Goal: Task Accomplishment & Management: Use online tool/utility

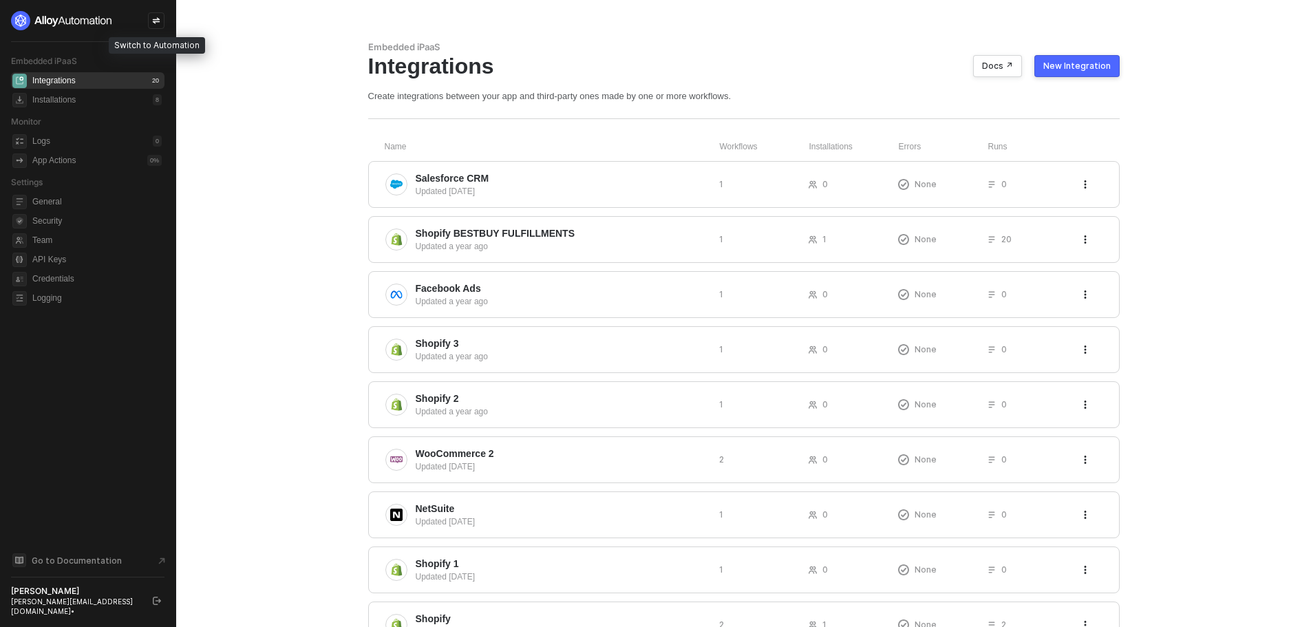
click at [151, 19] on div at bounding box center [156, 20] width 17 height 17
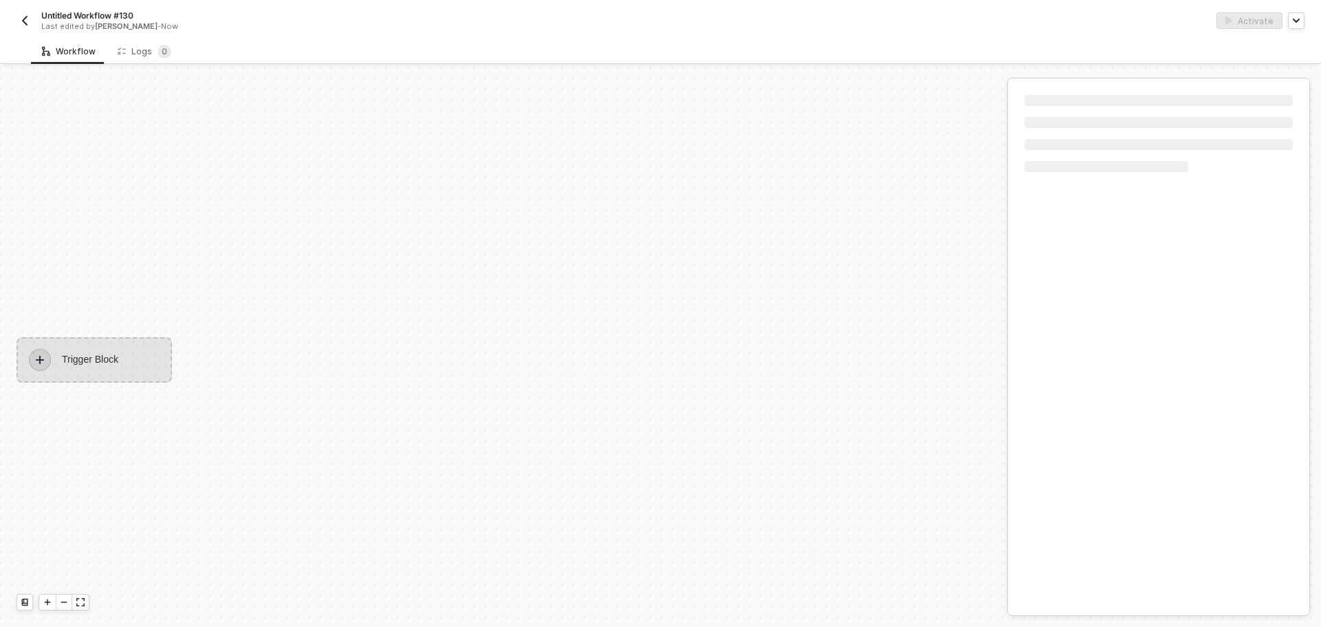
scroll to position [25, 0]
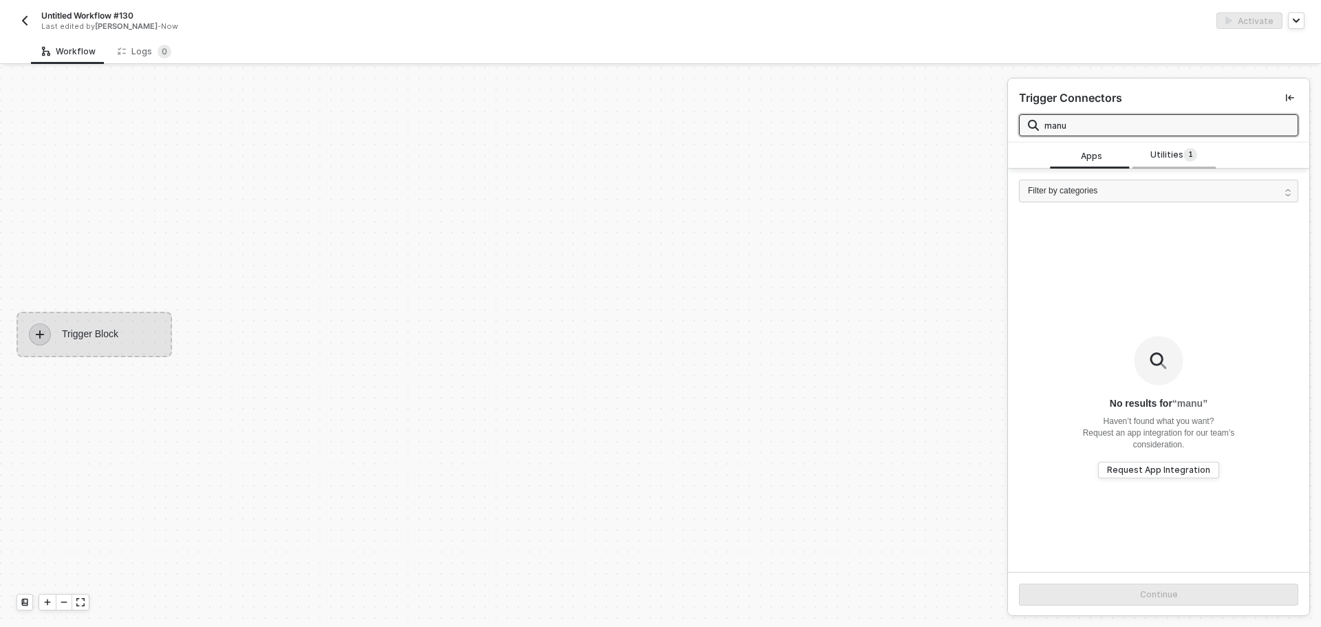
type input "manu"
click at [1176, 151] on span "Utilities 1" at bounding box center [1174, 155] width 47 height 15
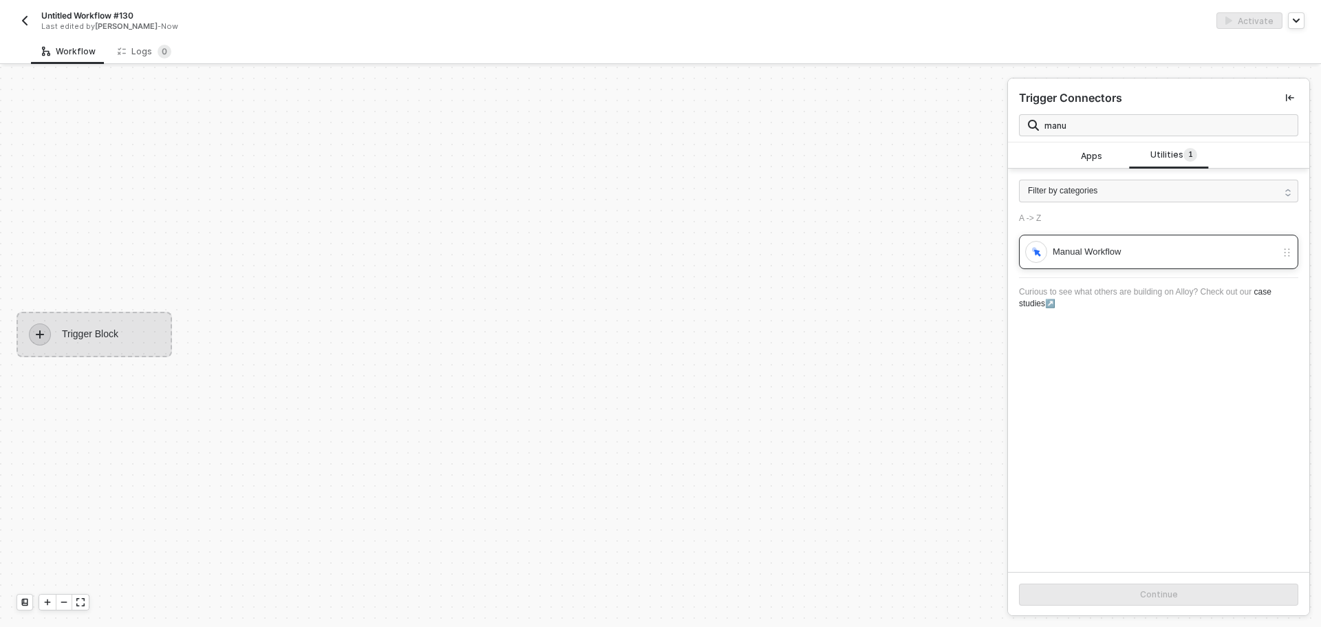
click at [1142, 251] on div "Manual Workflow" at bounding box center [1165, 251] width 224 height 15
click at [1122, 591] on button "Continue" at bounding box center [1158, 595] width 279 height 22
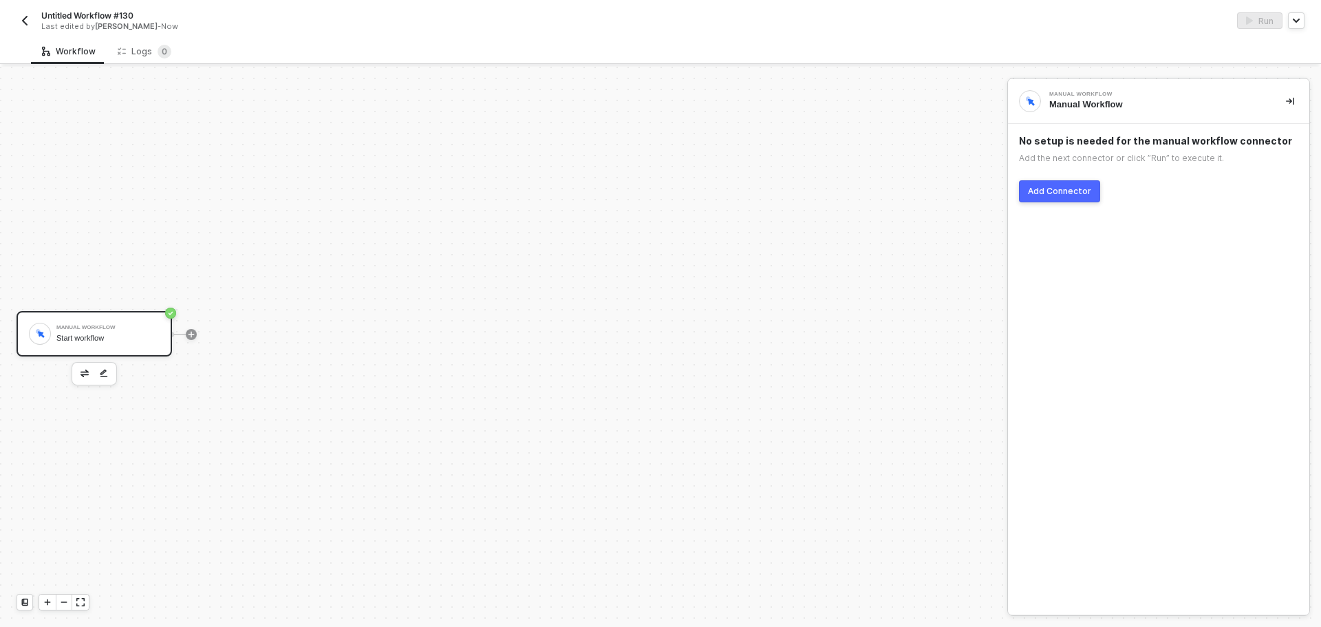
click at [1046, 193] on div "Add Connector" at bounding box center [1059, 191] width 63 height 11
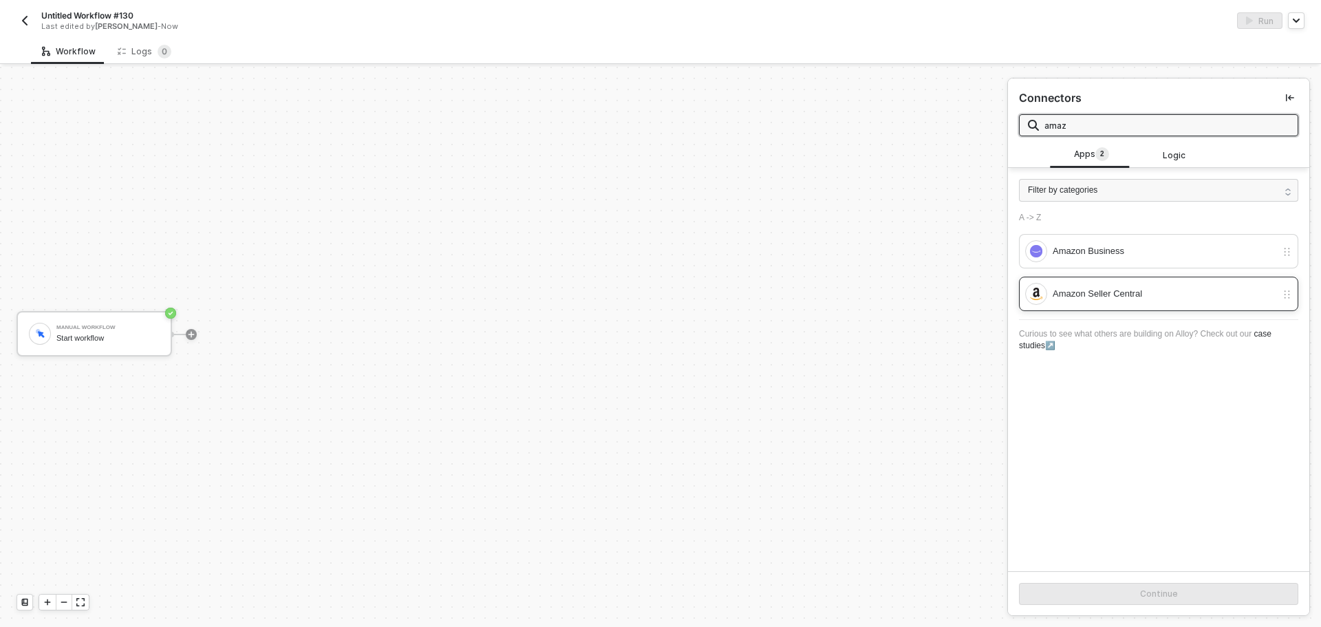
type input "amaz"
click at [1043, 301] on div at bounding box center [1036, 294] width 22 height 22
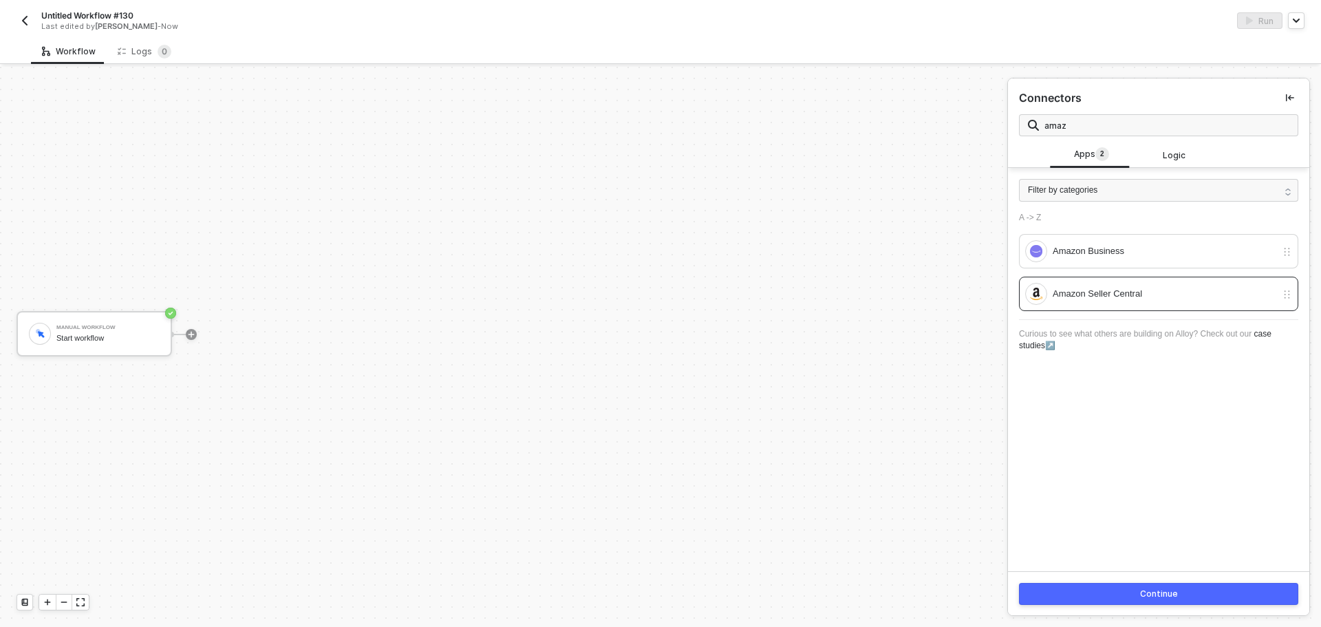
click at [1102, 583] on button "Continue" at bounding box center [1158, 594] width 279 height 22
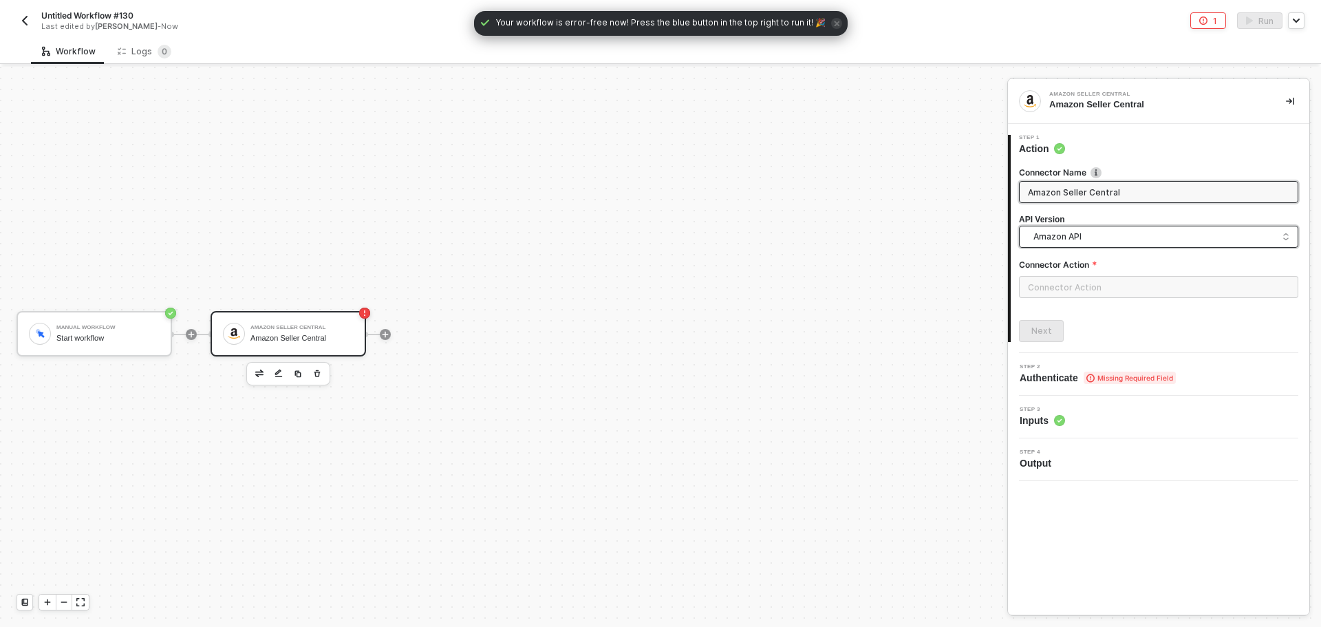
click at [1091, 237] on span "Amazon API" at bounding box center [1162, 236] width 256 height 15
click at [1089, 256] on div "Amazon API" at bounding box center [1159, 268] width 273 height 28
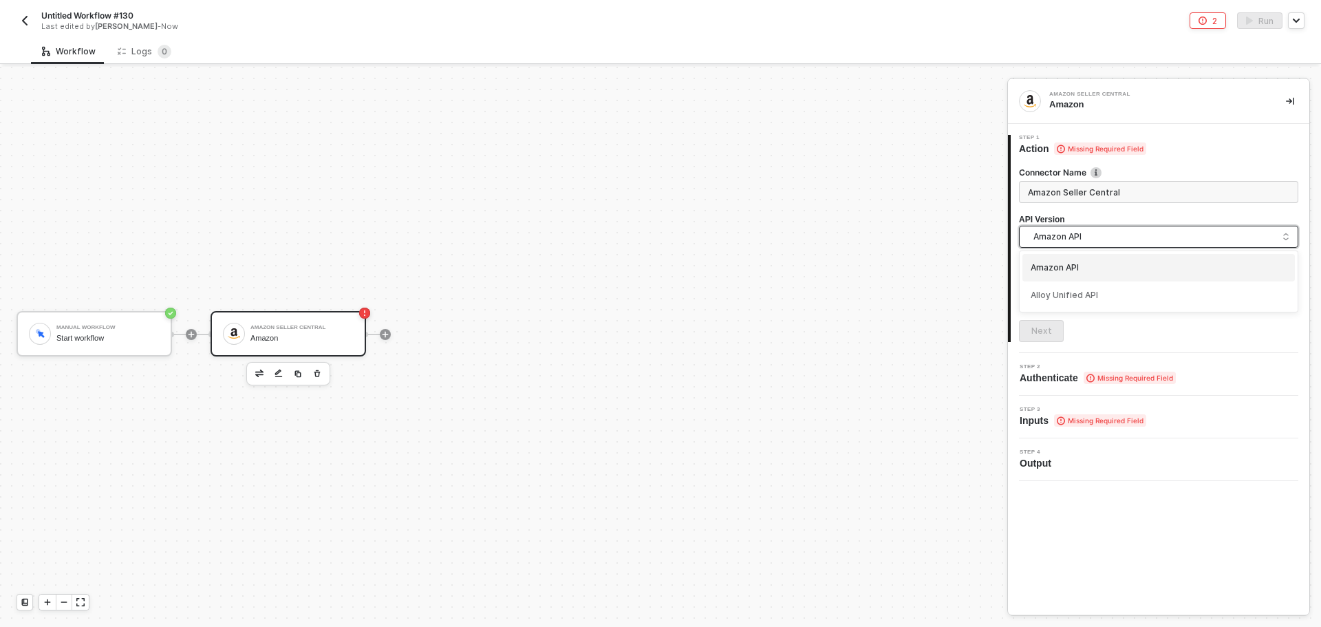
click at [1079, 233] on span "Amazon API" at bounding box center [1162, 236] width 256 height 15
click at [1122, 283] on input "text" at bounding box center [1158, 287] width 279 height 22
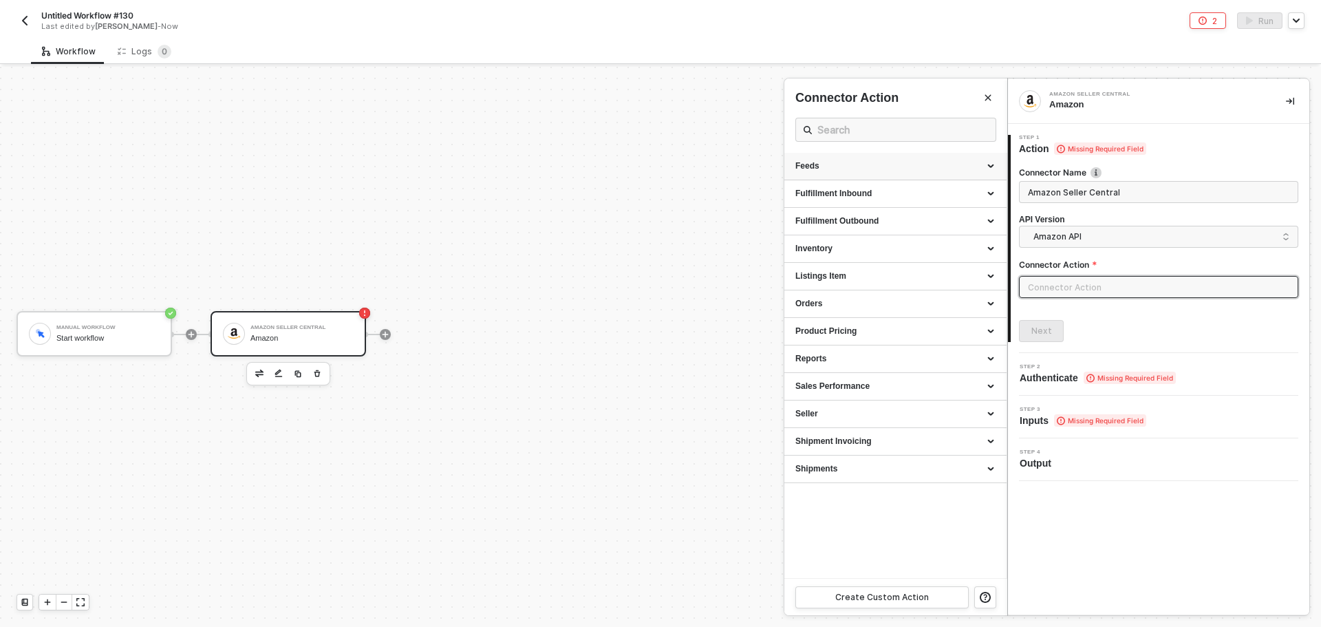
click at [897, 158] on div "Feeds" at bounding box center [896, 167] width 222 height 28
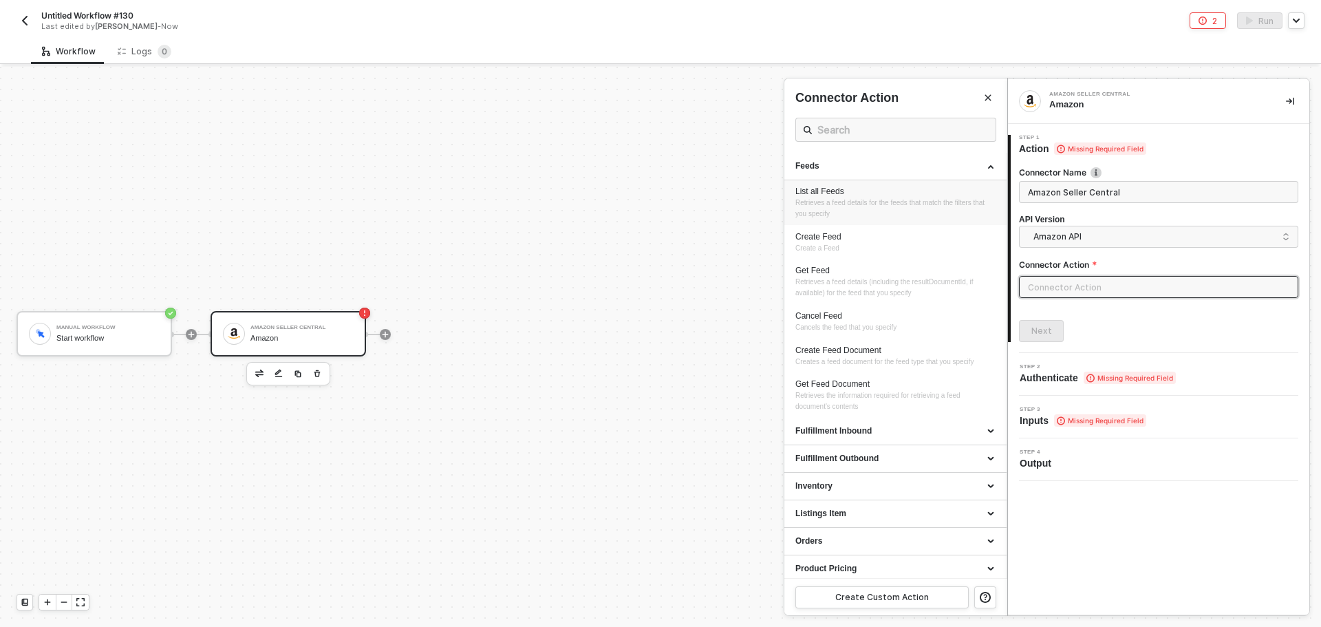
click at [893, 198] on div "List all Feeds Retrieves a feed details for the feeds that match the filters th…" at bounding box center [896, 203] width 200 height 34
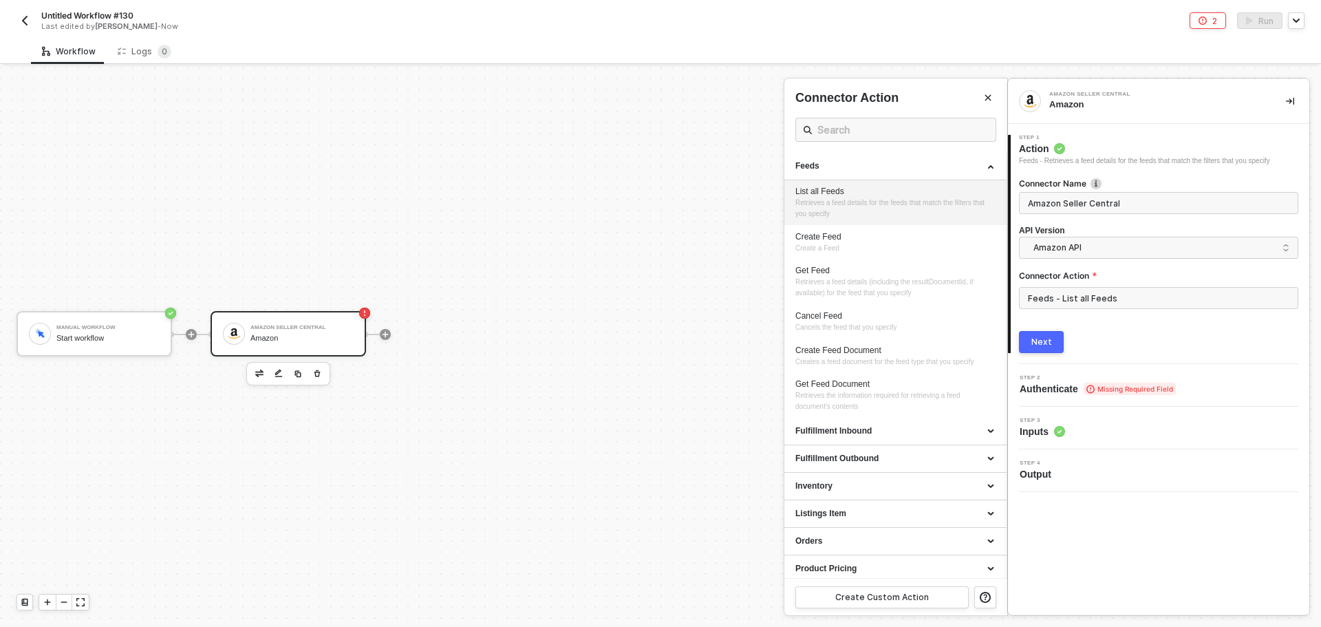
type input "Feeds - List all Feeds"
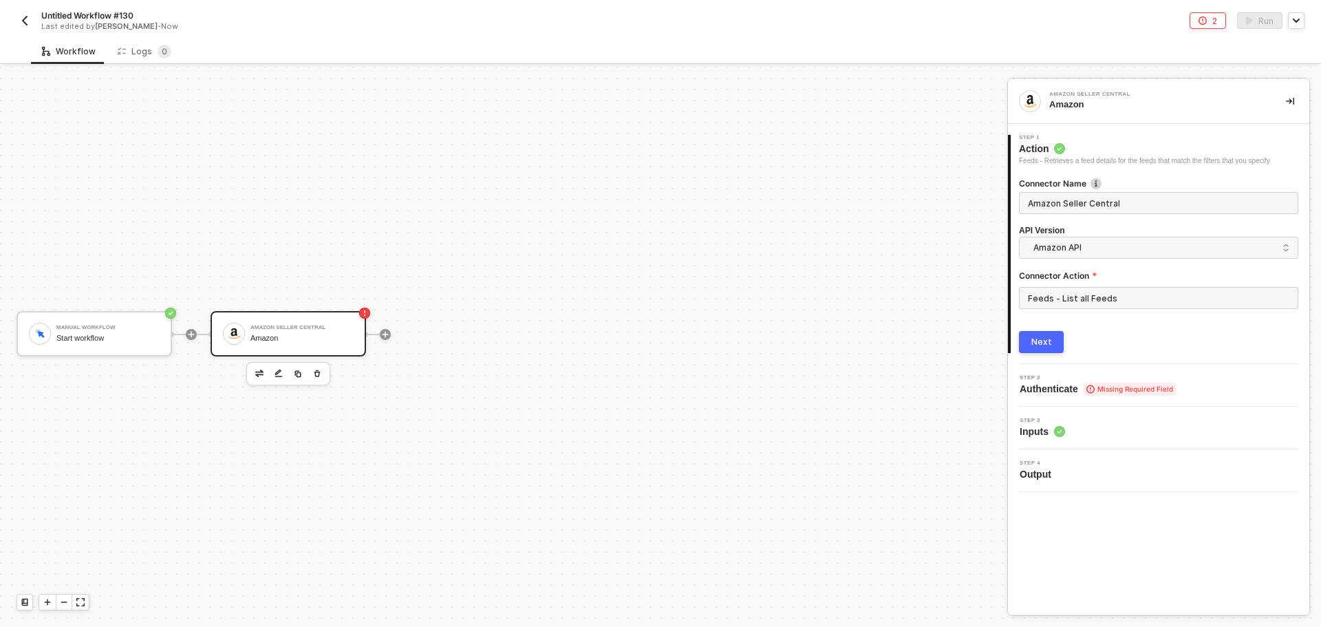
click at [1028, 339] on button "Next" at bounding box center [1041, 342] width 45 height 22
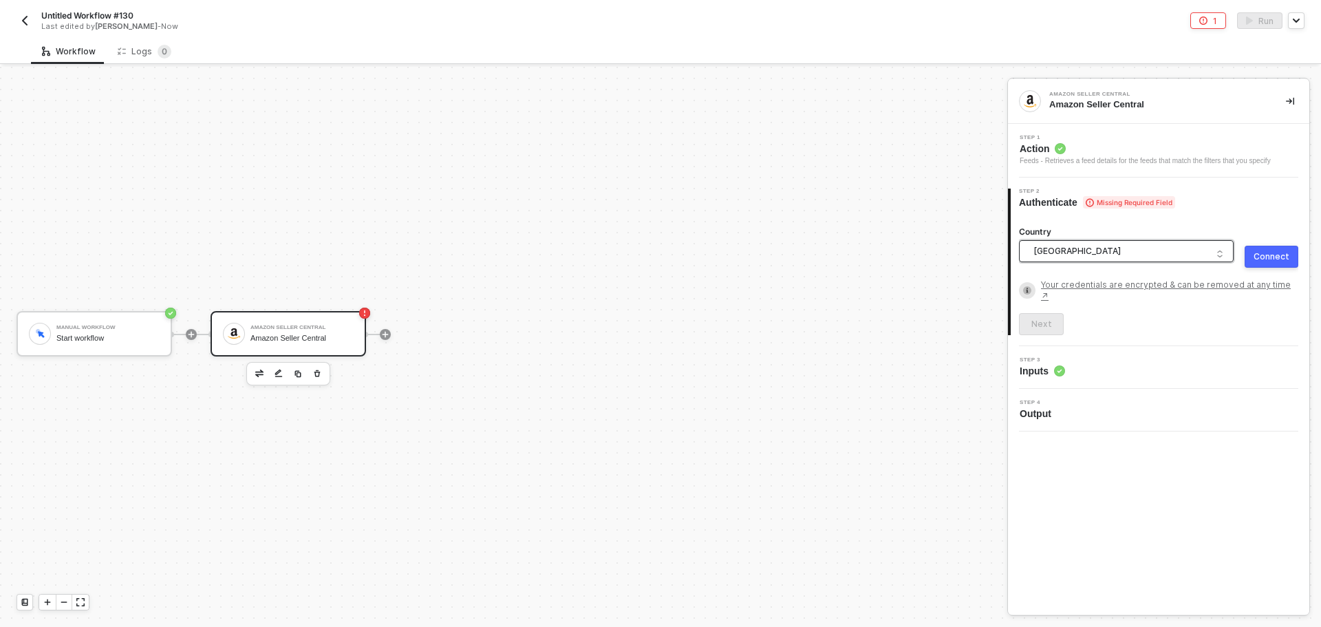
click at [1061, 257] on span "United States of America" at bounding box center [1129, 251] width 191 height 21
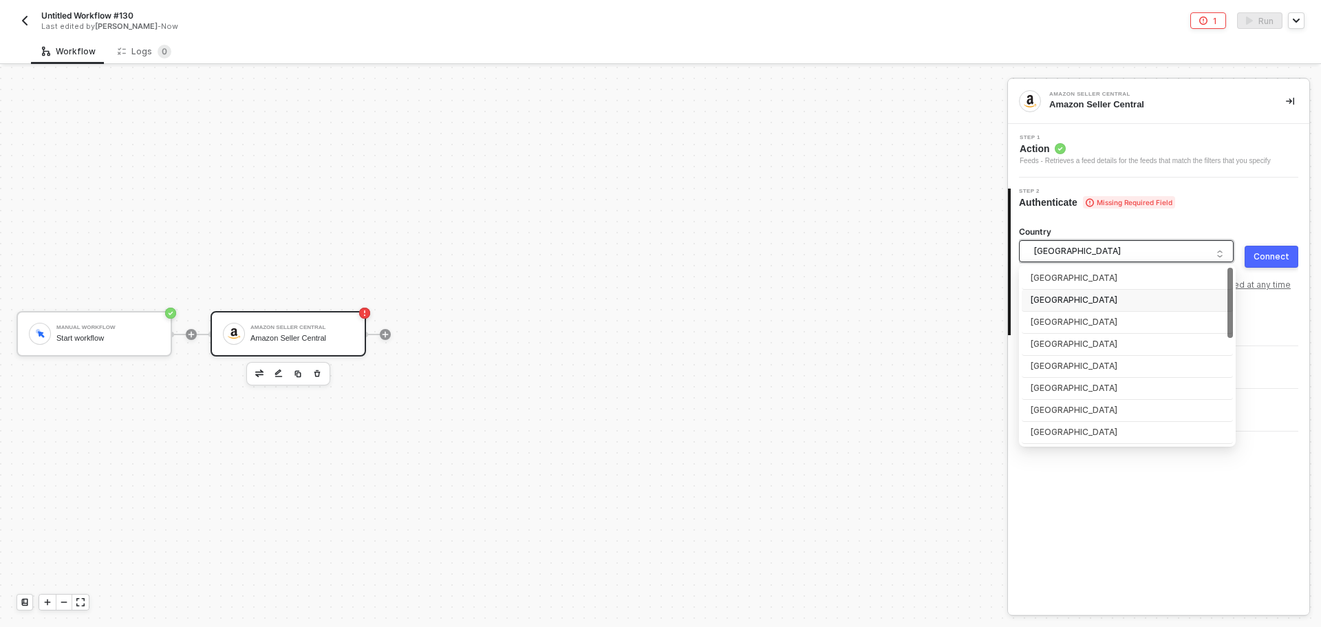
click at [1258, 253] on div "Connect" at bounding box center [1272, 256] width 36 height 11
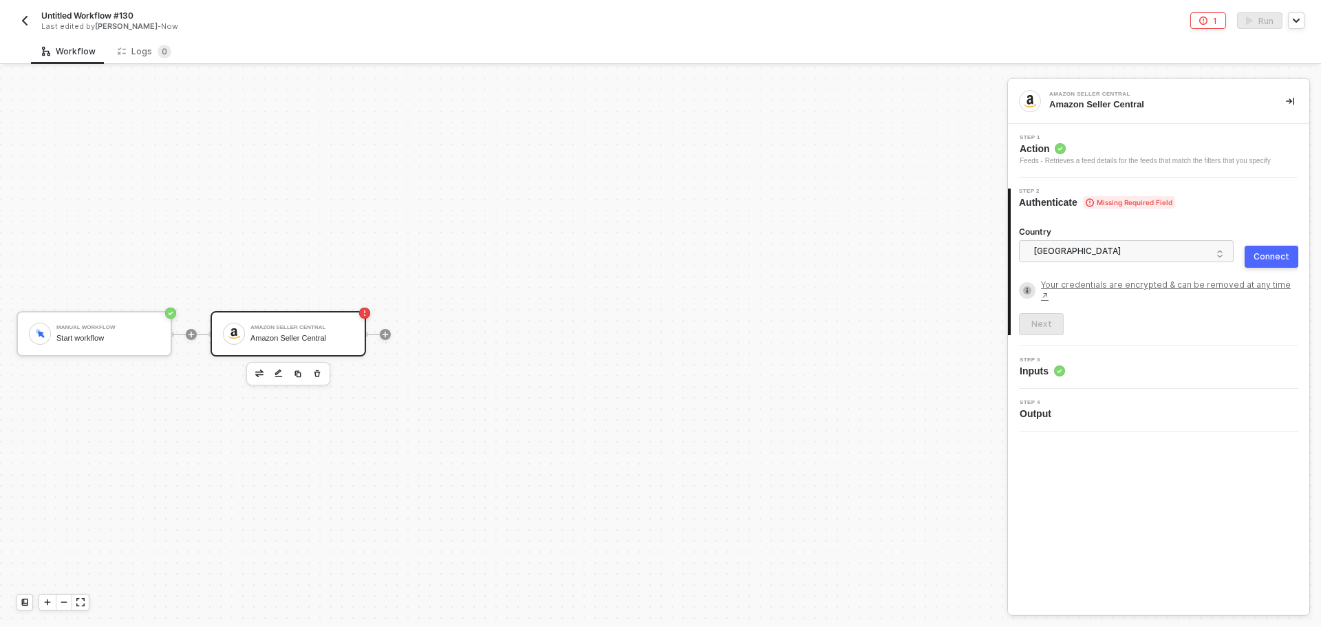
click at [1281, 256] on div "Connect" at bounding box center [1272, 256] width 36 height 11
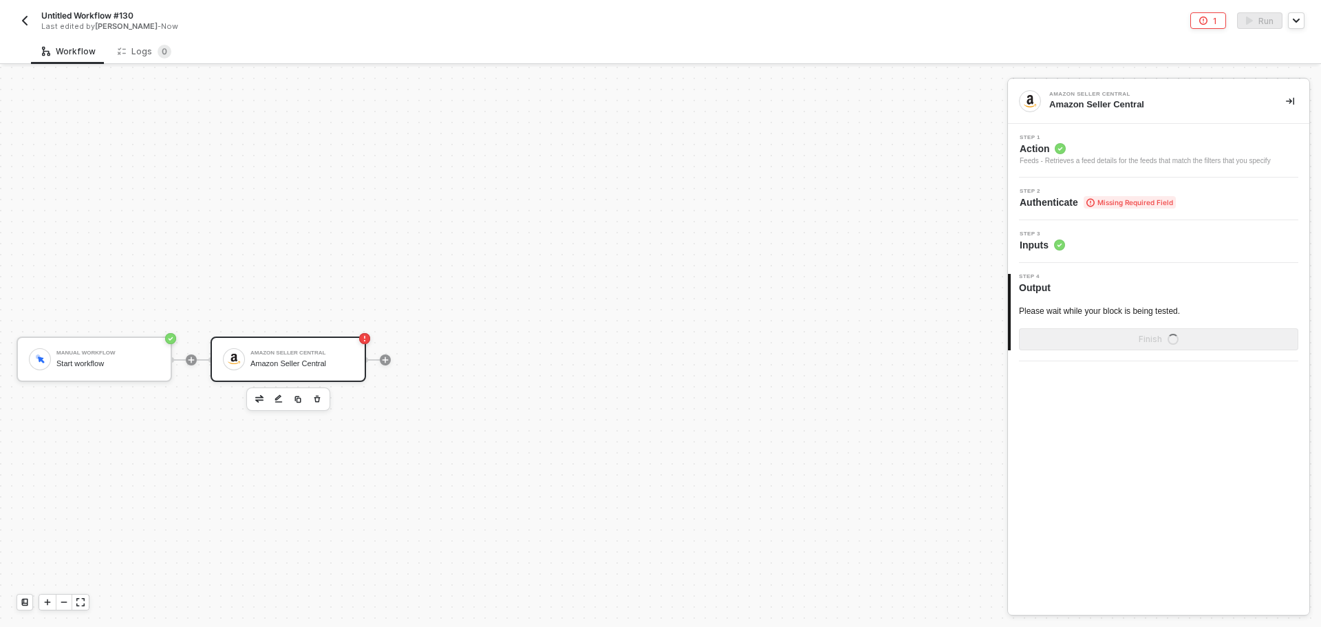
scroll to position [25, 0]
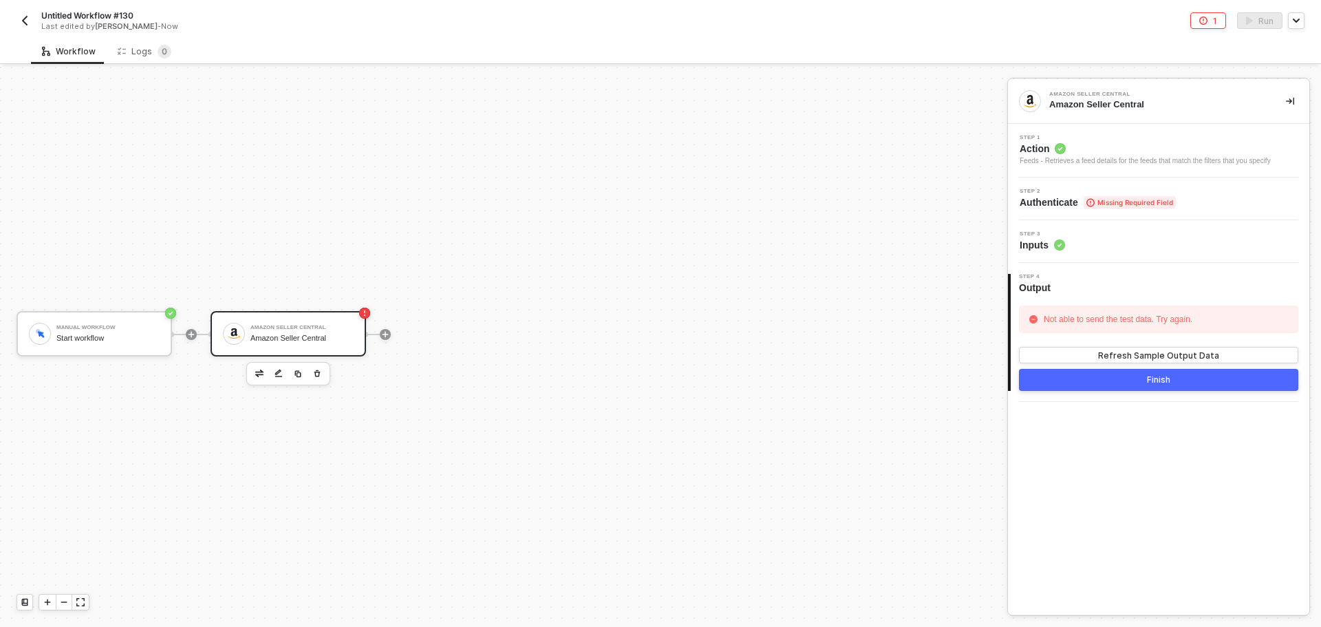
click at [25, 23] on img "button" at bounding box center [24, 20] width 11 height 11
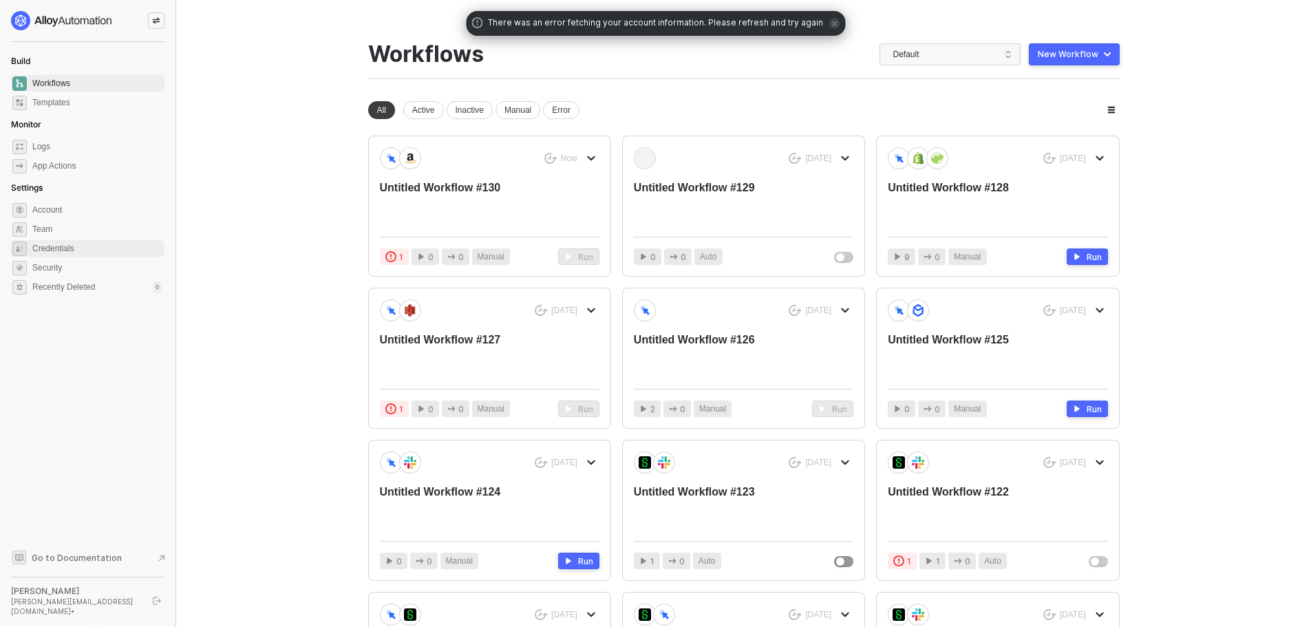
click at [93, 250] on span "Credentials" at bounding box center [96, 248] width 129 height 17
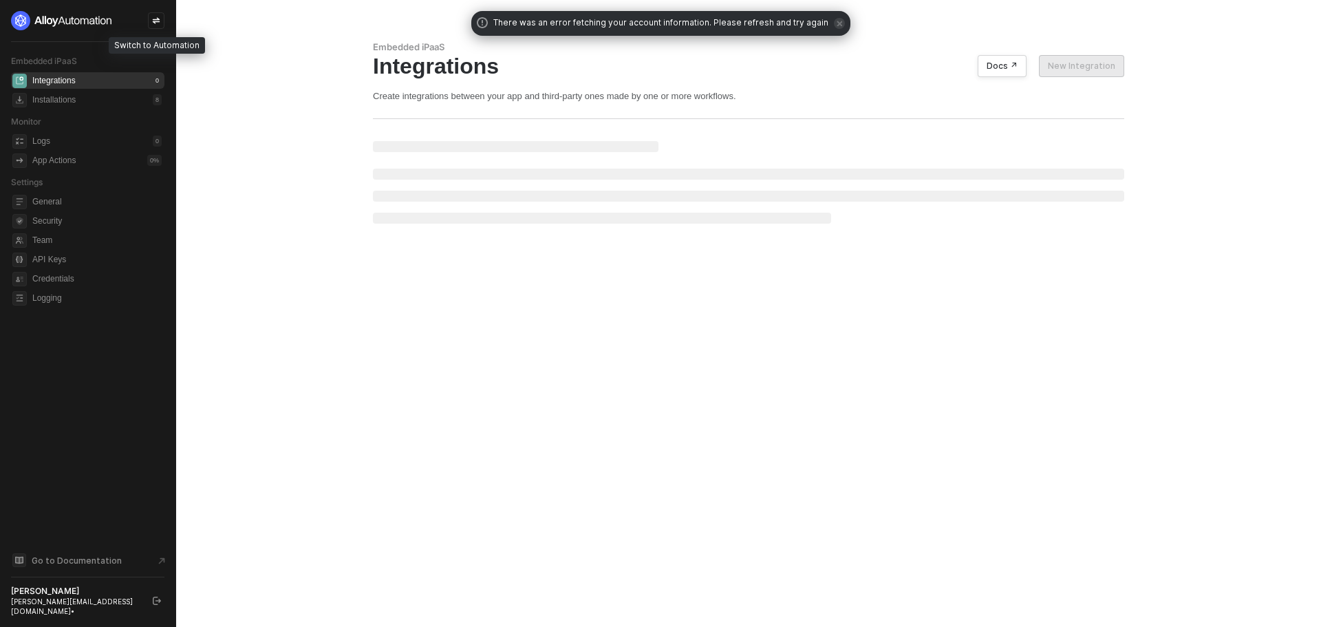
click at [158, 21] on icon "icon-swap" at bounding box center [156, 21] width 8 height 8
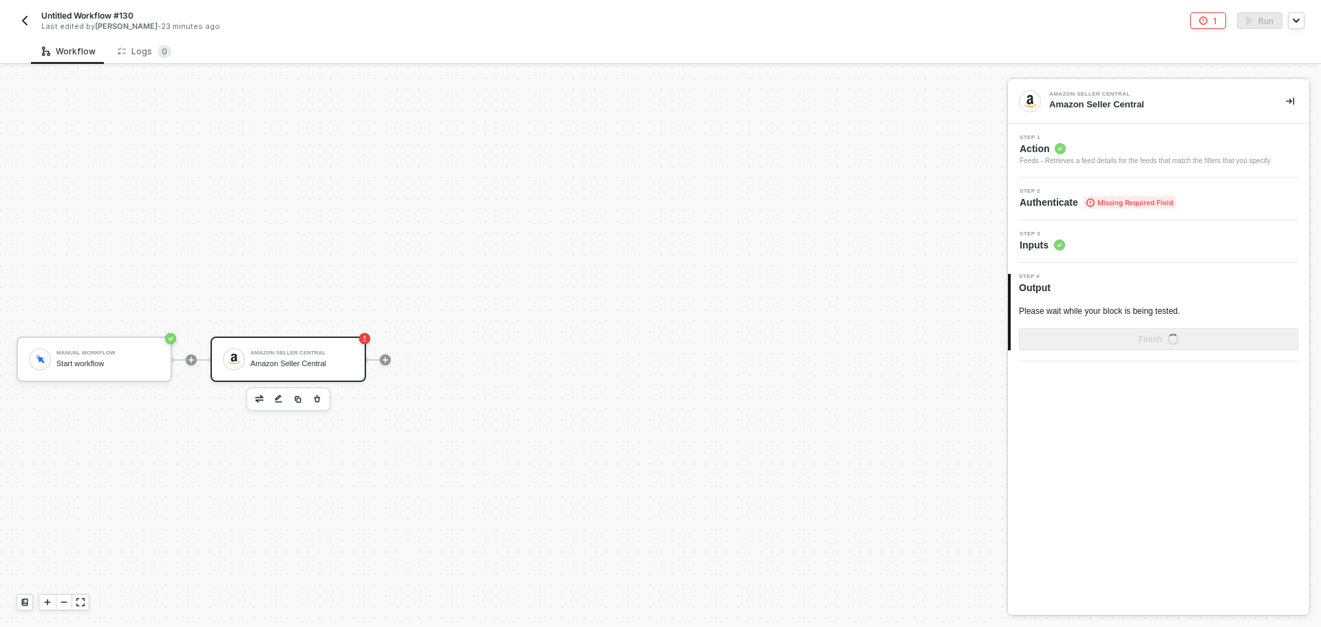
scroll to position [25, 0]
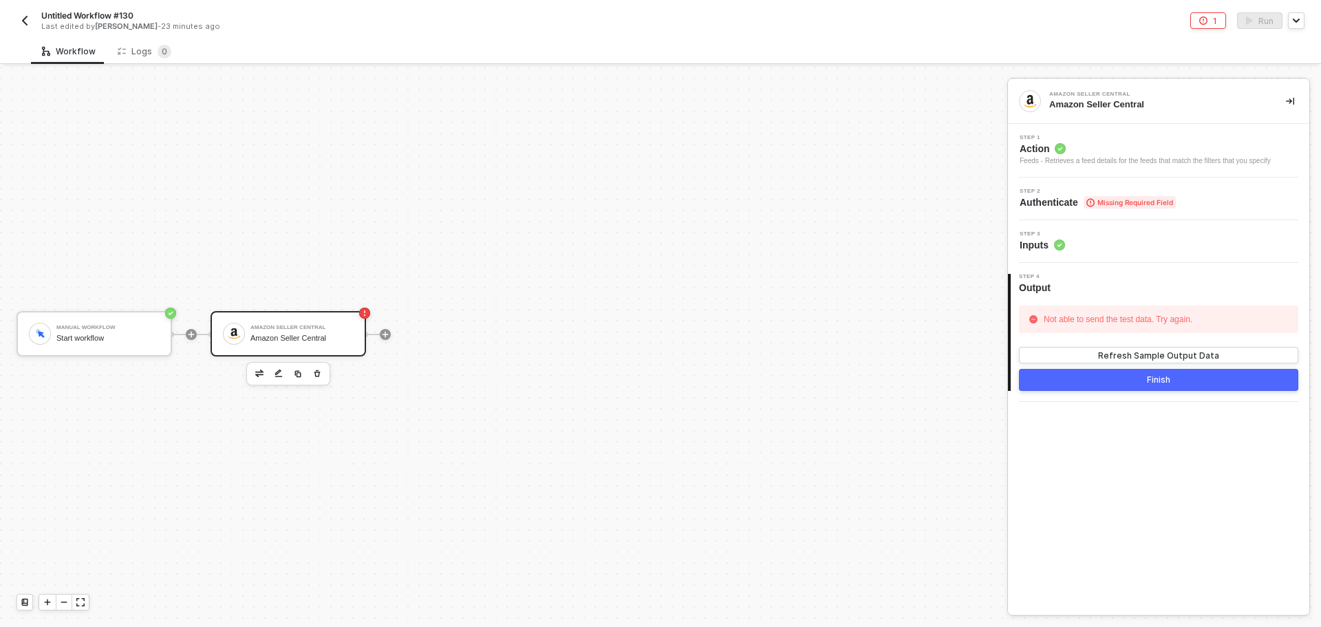
click at [1116, 207] on span "Missing Required Field" at bounding box center [1130, 202] width 92 height 12
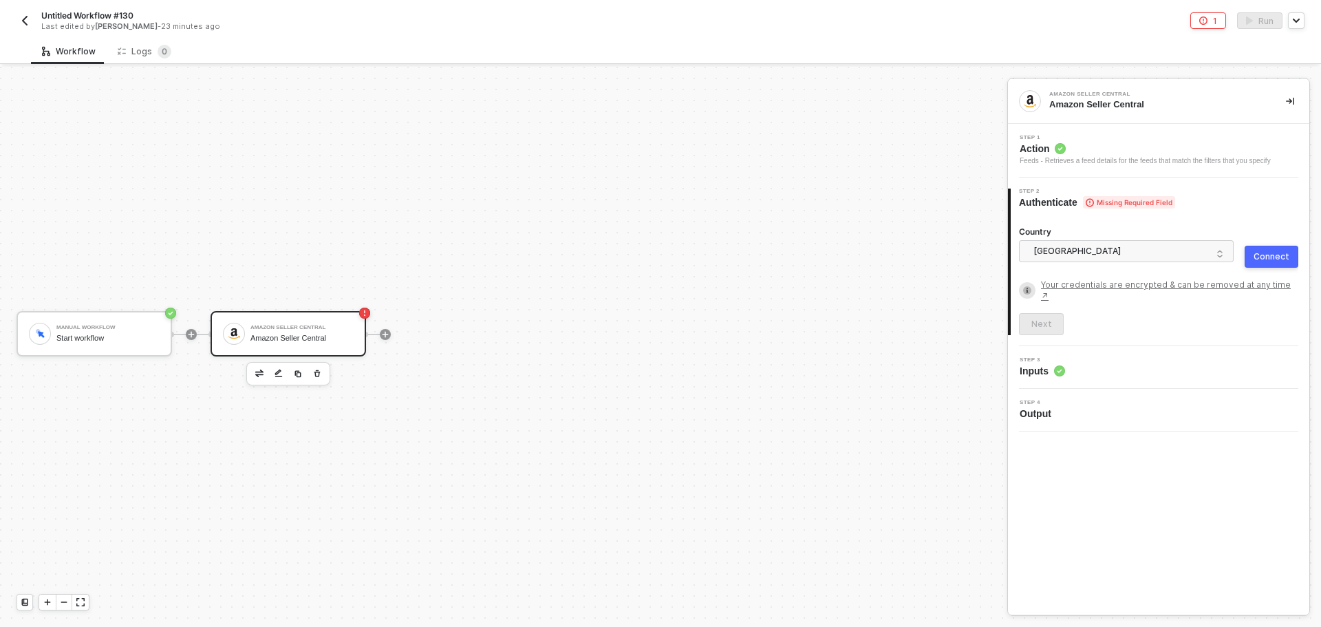
click at [1126, 160] on div "Feeds - Retrieves a feed details for the feeds that match the filters that you …" at bounding box center [1145, 161] width 251 height 11
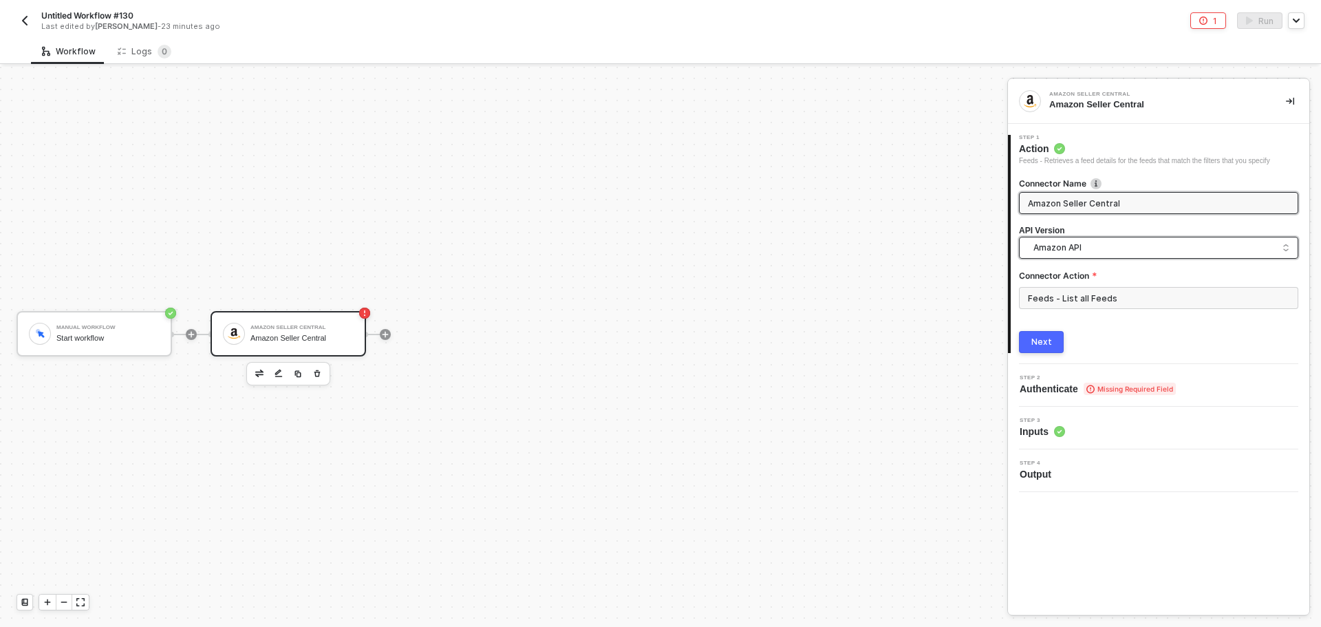
click at [1109, 255] on span "Amazon API" at bounding box center [1162, 247] width 256 height 15
click at [1097, 275] on div "Amazon API" at bounding box center [1159, 279] width 256 height 13
click at [1040, 342] on div "Next" at bounding box center [1042, 342] width 21 height 11
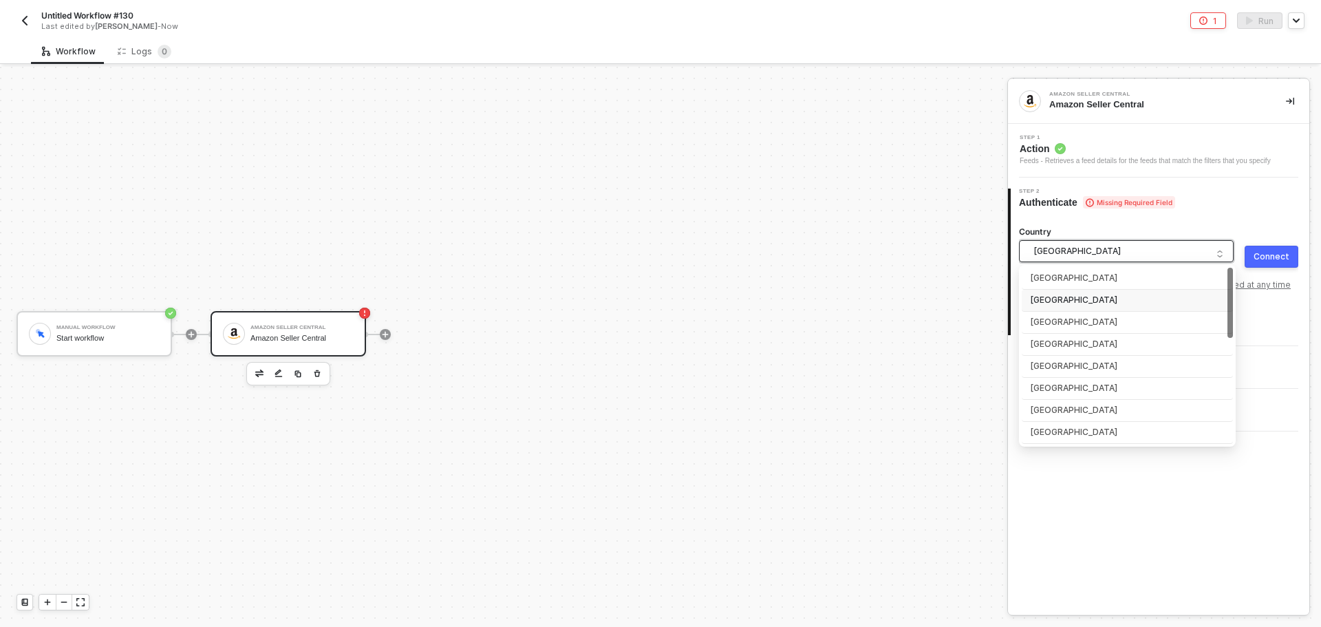
click at [1122, 252] on span "United States of America" at bounding box center [1129, 251] width 191 height 21
click at [1286, 255] on div "Connect" at bounding box center [1272, 256] width 36 height 11
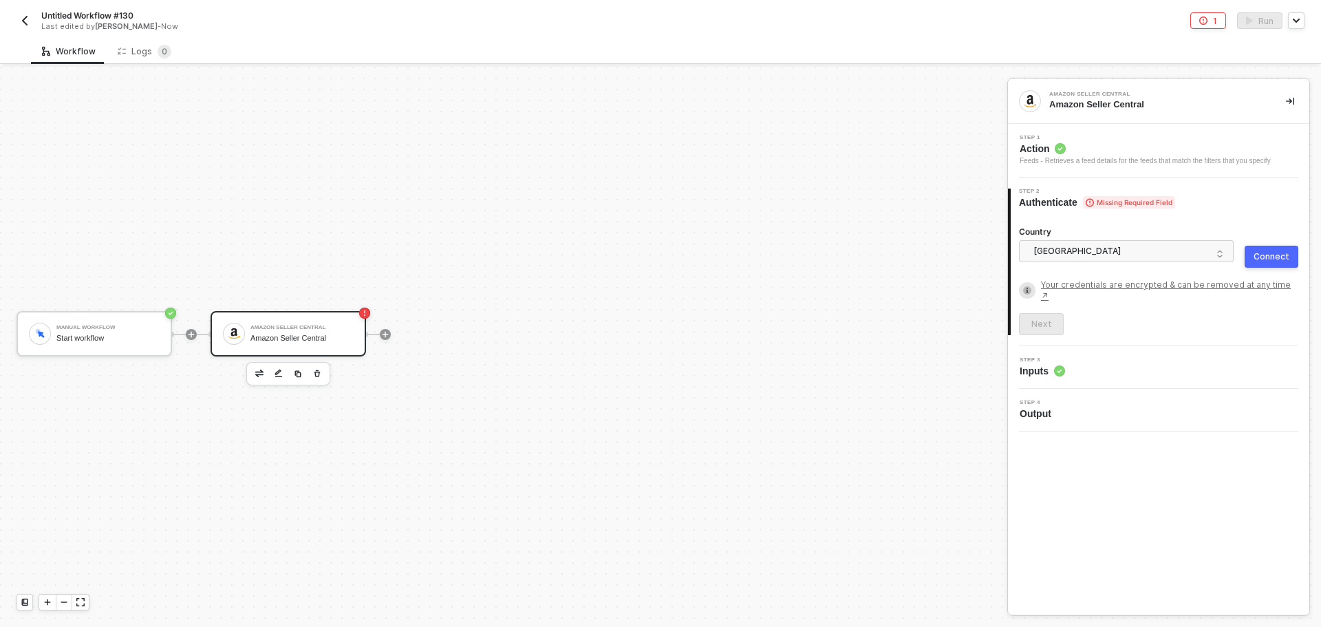
click at [1282, 255] on div "Connect" at bounding box center [1272, 256] width 36 height 11
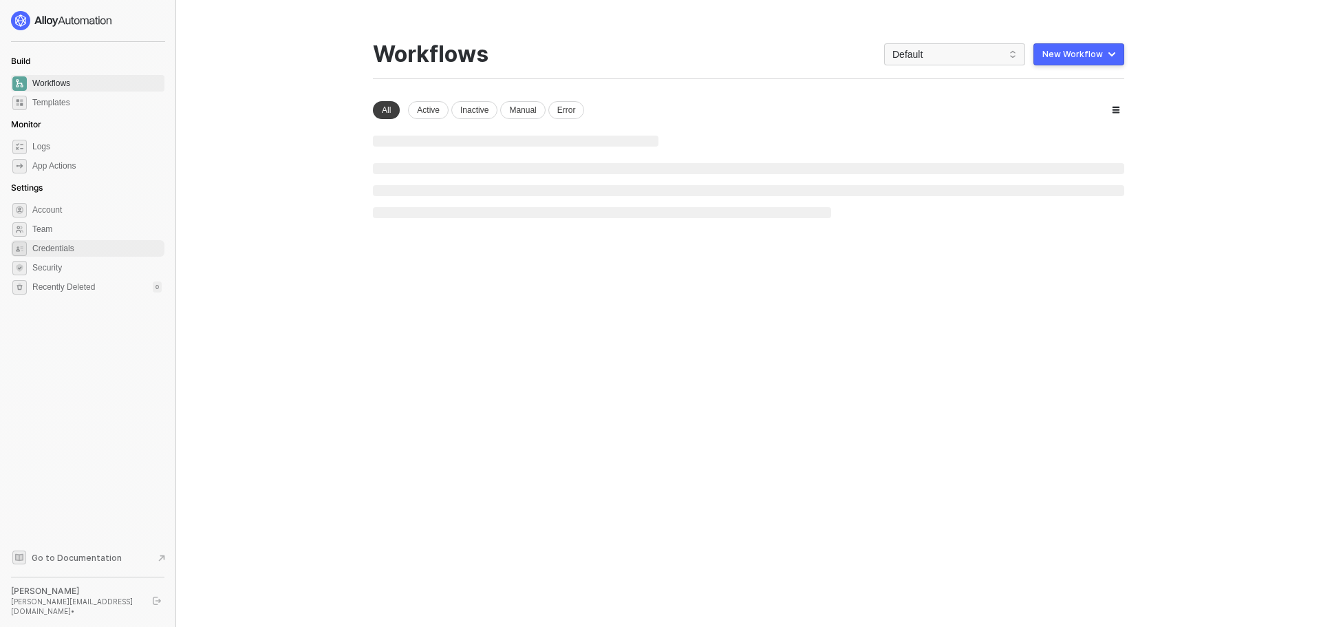
click at [96, 249] on span "Credentials" at bounding box center [96, 248] width 129 height 17
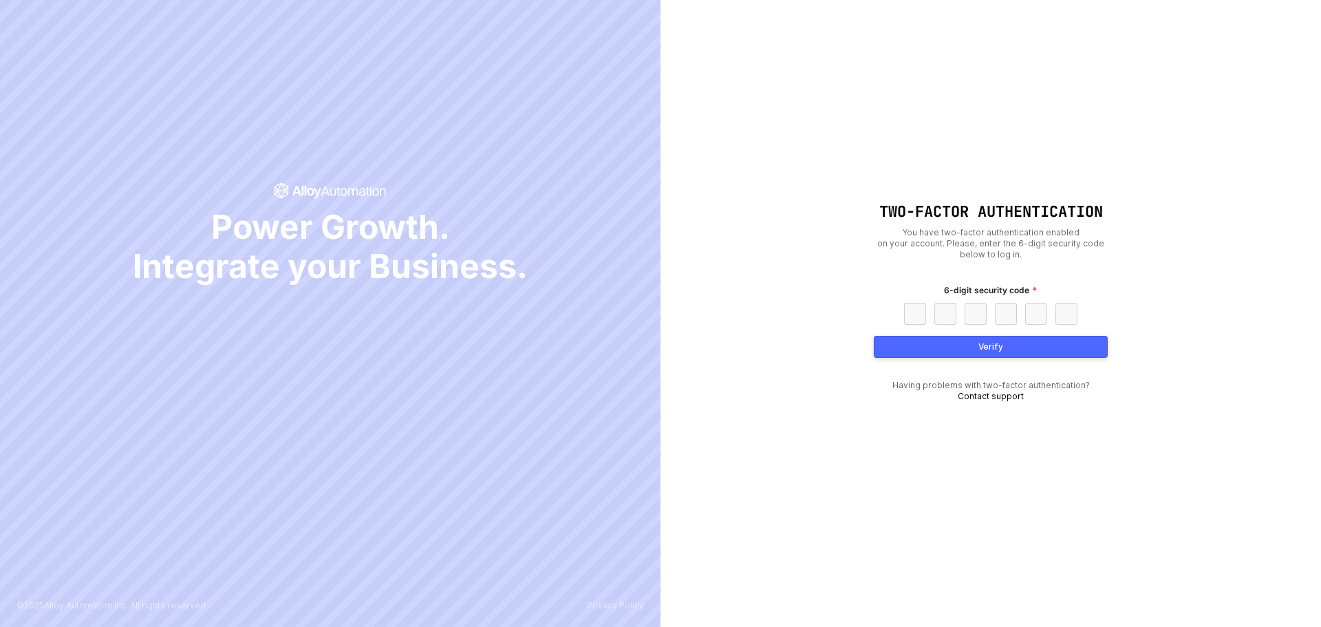
click at [1094, 8] on div "Two-Factor Authentication You have two-factor authentication enabled on your ac…" at bounding box center [991, 313] width 661 height 627
click at [1005, 393] on link "Contact support" at bounding box center [991, 396] width 66 height 10
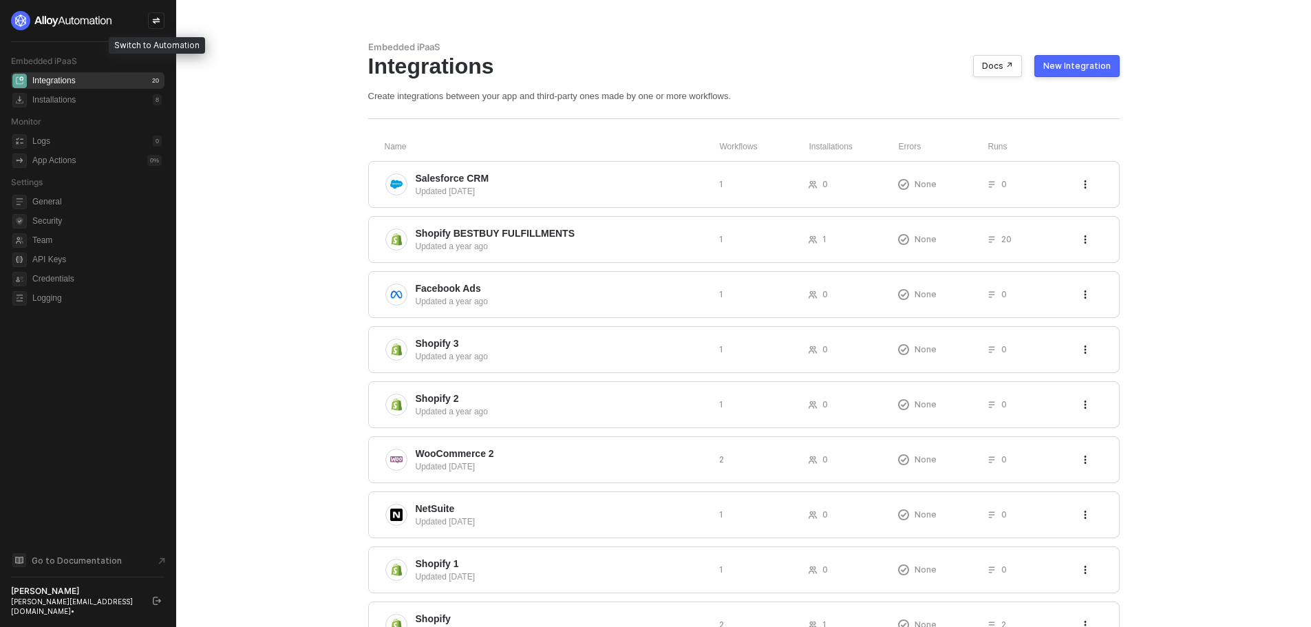
click at [157, 19] on icon "icon-swap" at bounding box center [156, 21] width 8 height 8
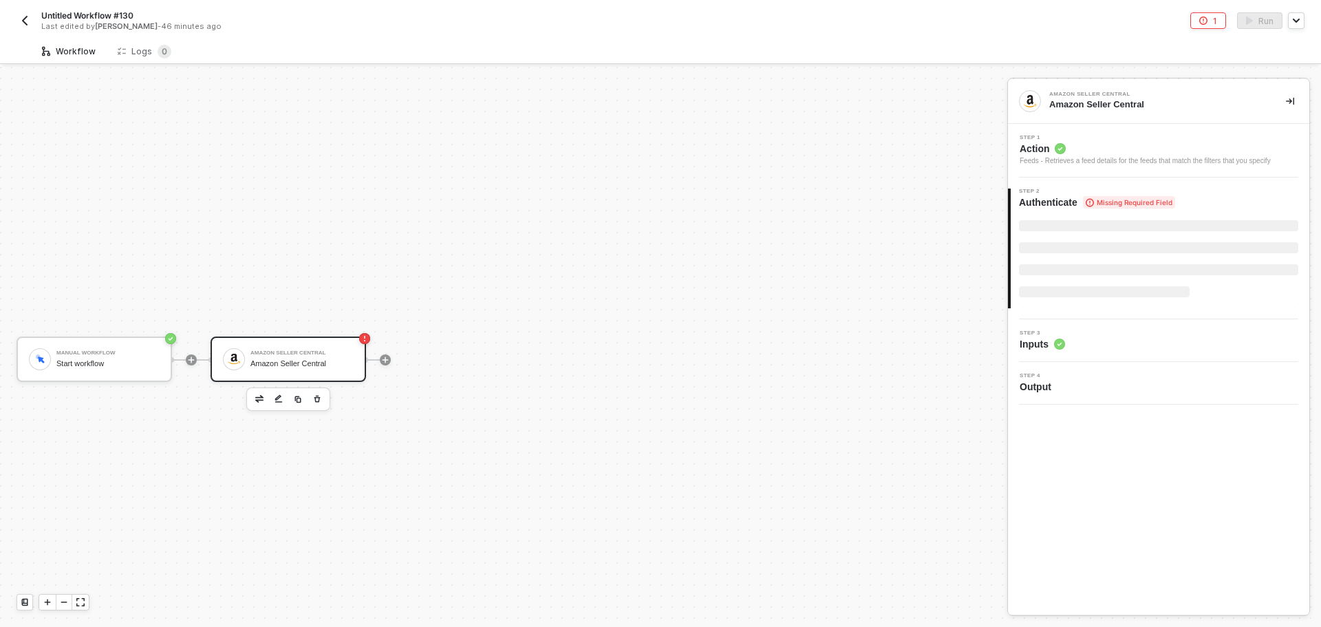
scroll to position [25, 0]
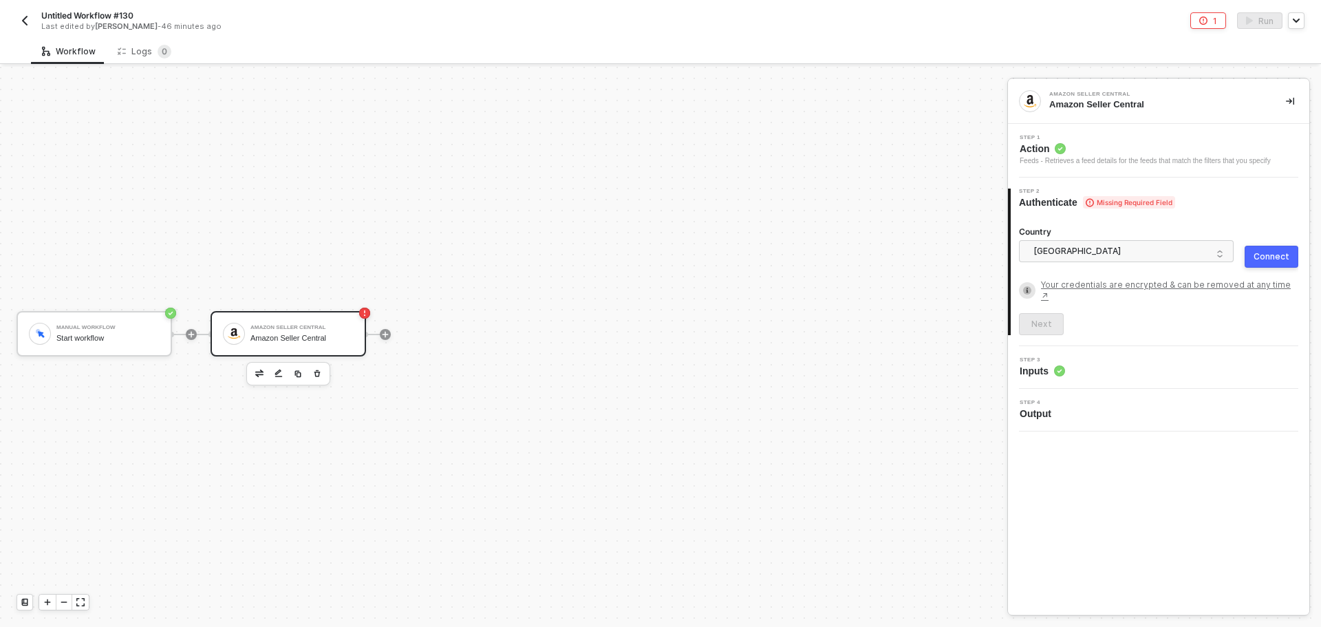
click at [1301, 253] on div "Country [GEOGRAPHIC_DATA] Connect Your credentials are encrypted & can be remov…" at bounding box center [1160, 272] width 299 height 126
click at [1272, 250] on button "Connect" at bounding box center [1272, 257] width 54 height 22
